Goal: Navigation & Orientation: Find specific page/section

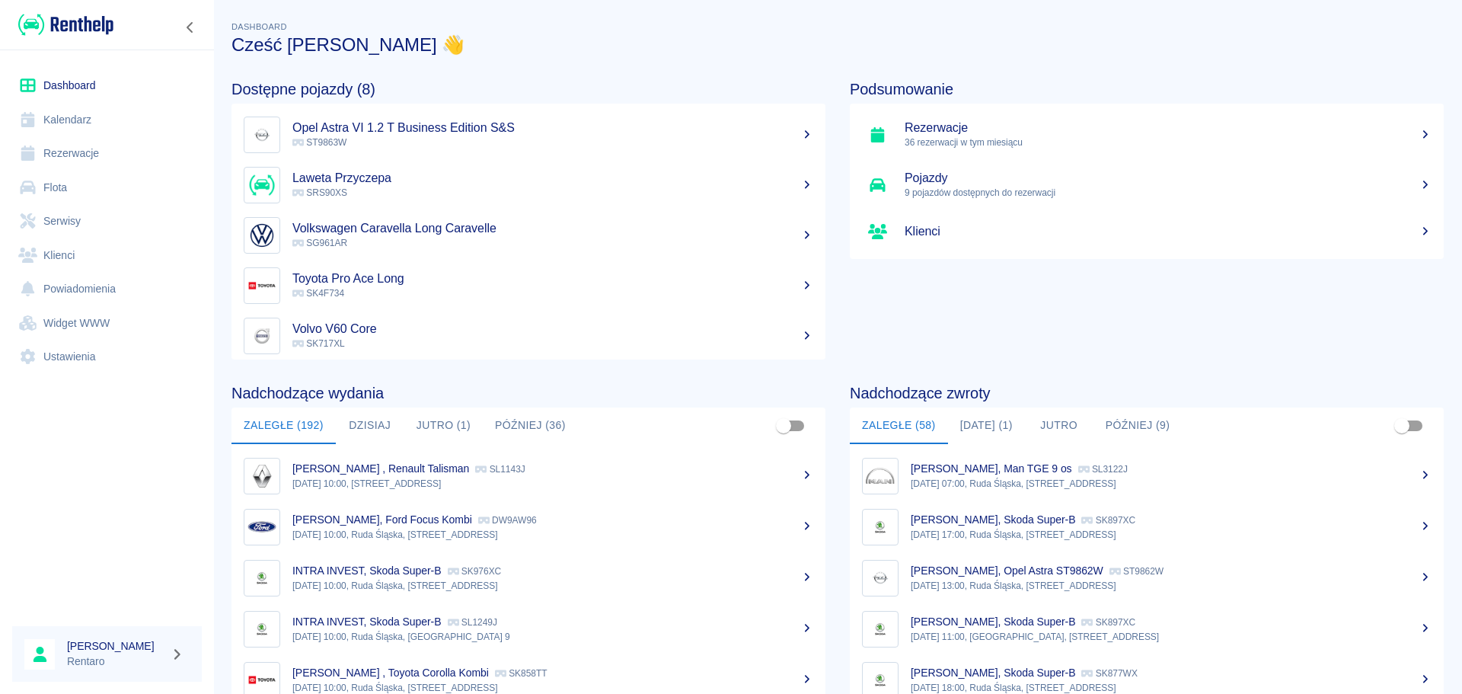
click at [987, 426] on button "[DATE] (1)" at bounding box center [986, 425] width 77 height 37
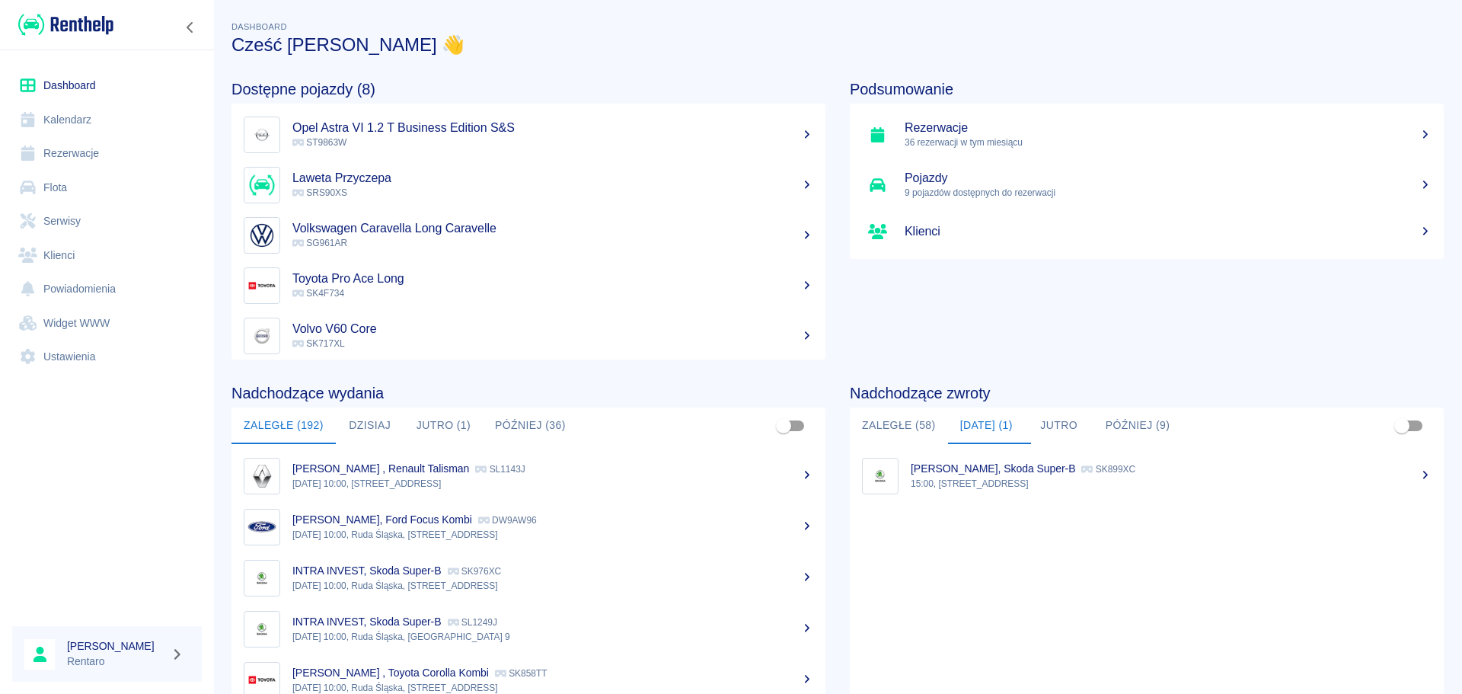
click at [918, 423] on button "Zaległe (58)" at bounding box center [899, 425] width 98 height 37
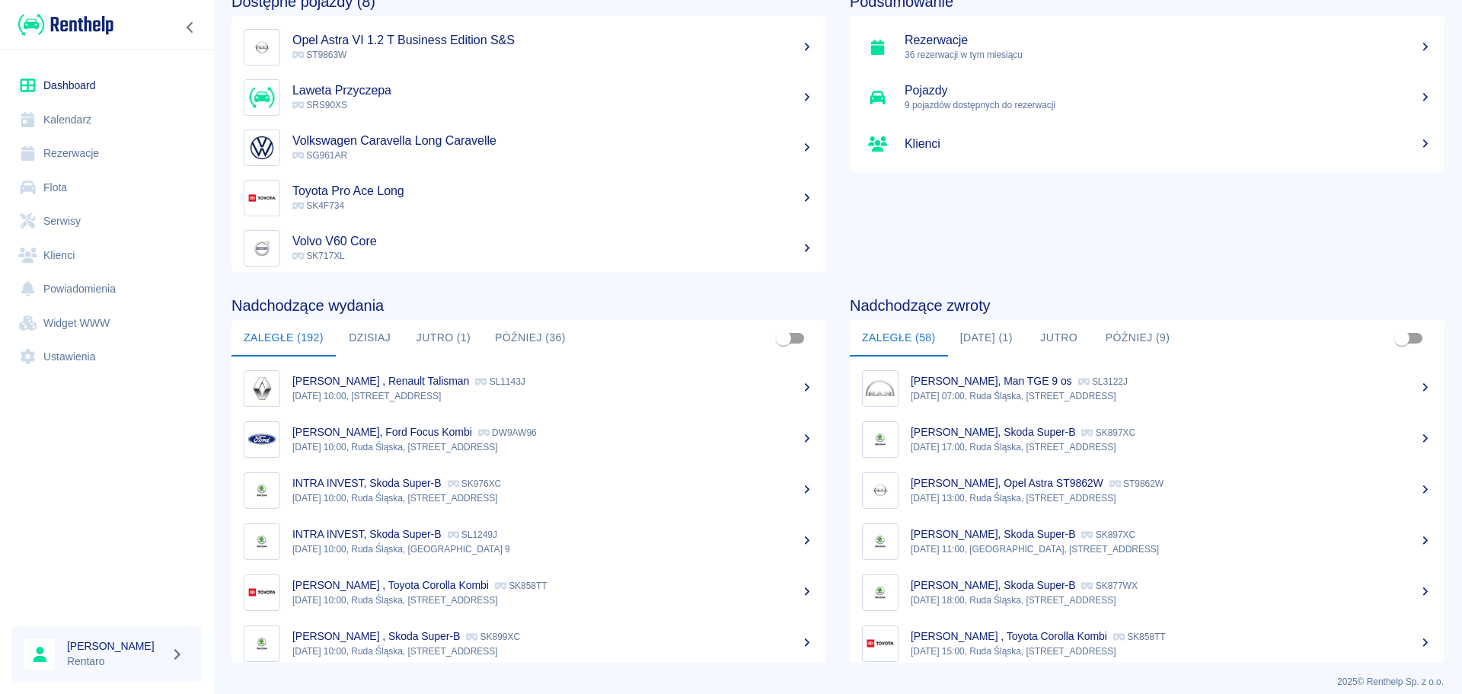
scroll to position [86, 0]
click at [982, 343] on button "[DATE] (1)" at bounding box center [986, 339] width 77 height 37
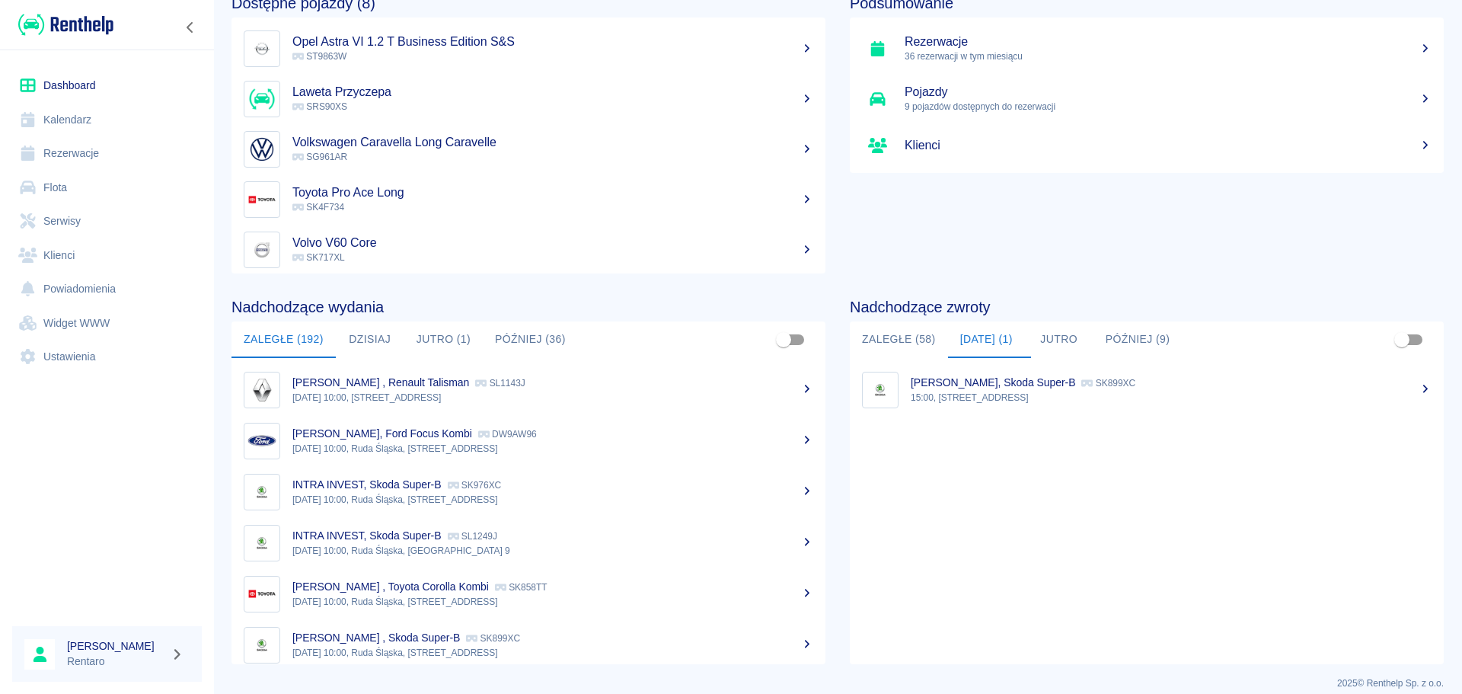
click at [988, 393] on p "15:00, [STREET_ADDRESS]" at bounding box center [1171, 398] width 521 height 14
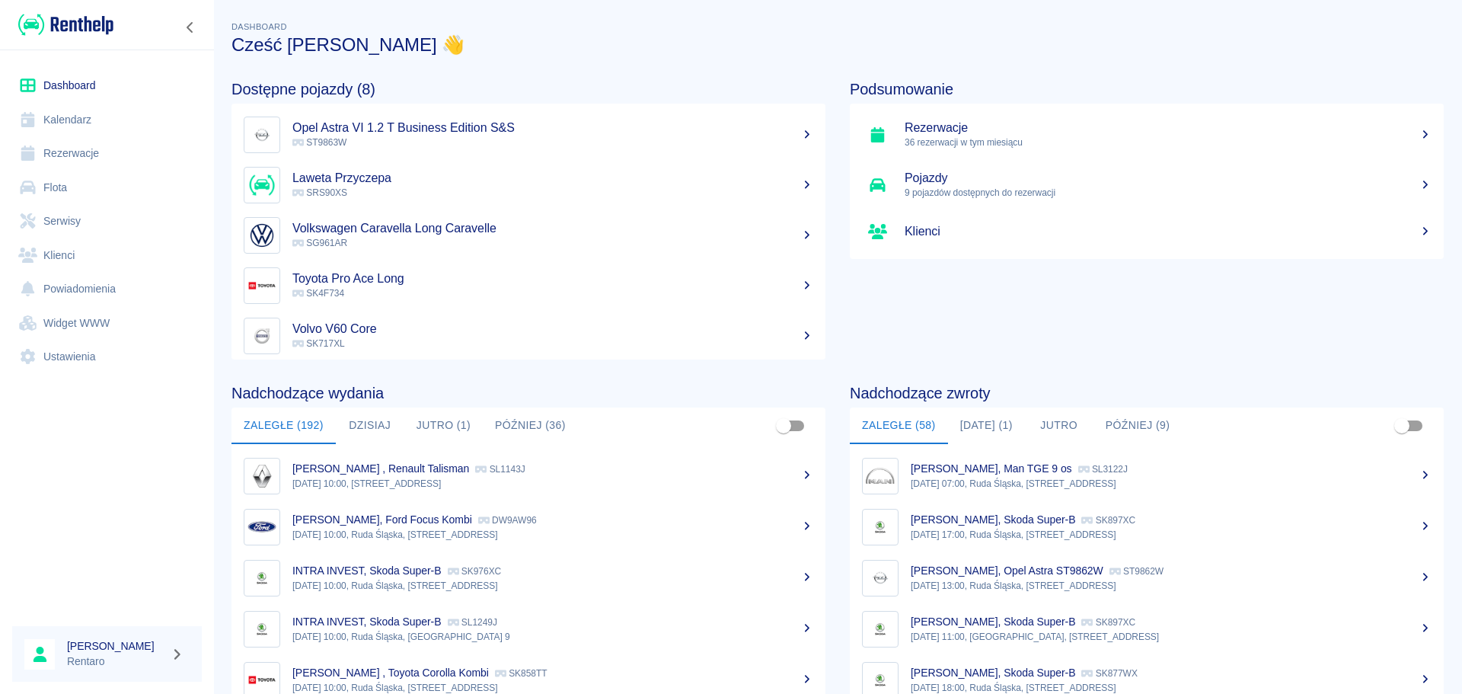
click at [71, 119] on link "Kalendarz" at bounding box center [107, 120] width 190 height 34
